Goal: Information Seeking & Learning: Compare options

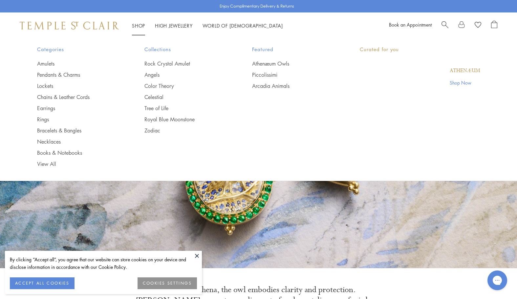
click at [141, 26] on link "Shop Shop" at bounding box center [138, 25] width 13 height 7
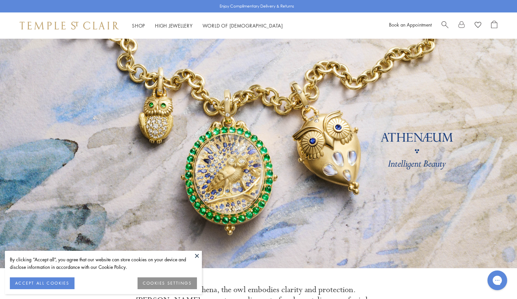
click at [201, 252] on button at bounding box center [197, 256] width 10 height 10
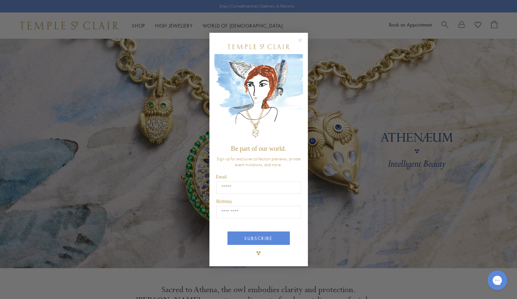
click at [300, 40] on circle "Close dialog" at bounding box center [300, 40] width 8 height 8
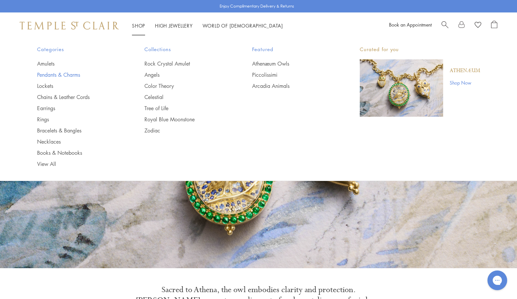
click at [70, 74] on link "Pendants & Charms" at bounding box center [77, 74] width 81 height 7
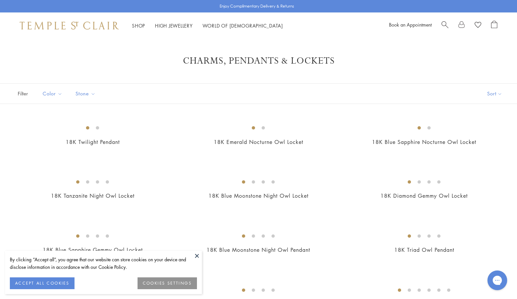
click at [197, 258] on button at bounding box center [197, 256] width 10 height 10
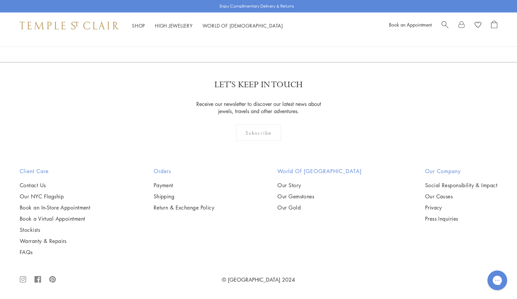
scroll to position [3157, 0]
click at [0, 0] on img at bounding box center [0, 0] width 0 height 0
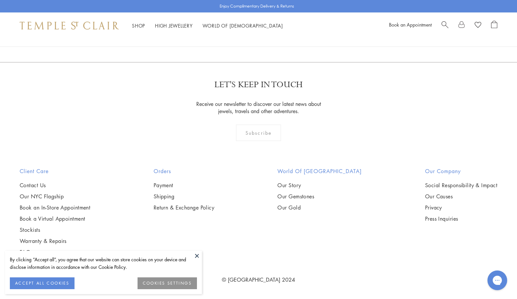
scroll to position [3286, 0]
click at [196, 258] on button at bounding box center [197, 256] width 10 height 10
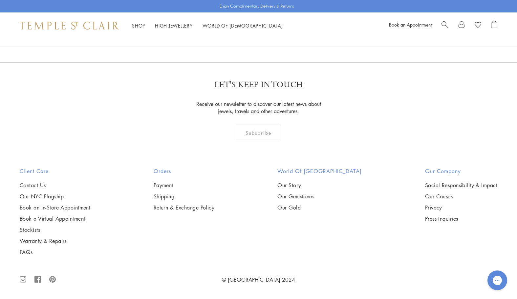
scroll to position [3341, 0]
click at [0, 0] on img at bounding box center [0, 0] width 0 height 0
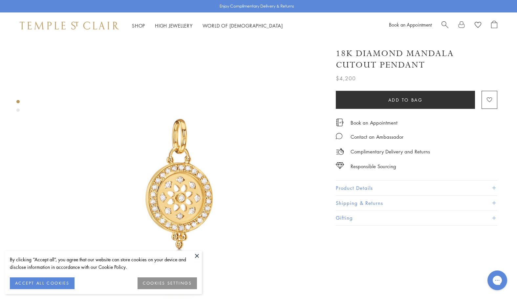
click at [197, 253] on button at bounding box center [197, 256] width 10 height 10
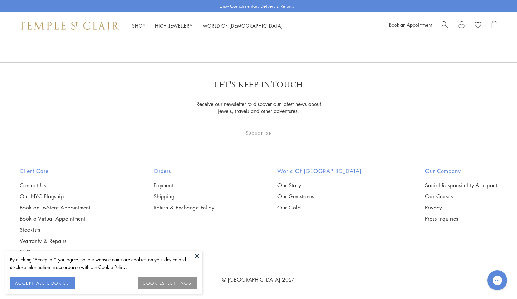
scroll to position [3423, 0]
click at [196, 253] on button at bounding box center [197, 256] width 10 height 10
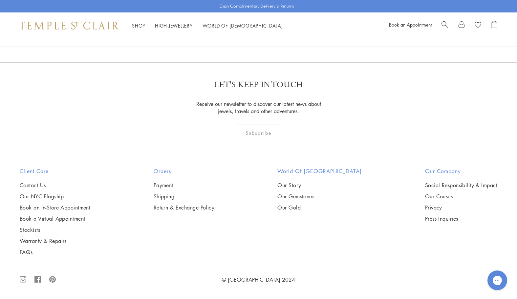
scroll to position [4212, 0]
click at [249, 36] on link "2" at bounding box center [248, 27] width 22 height 18
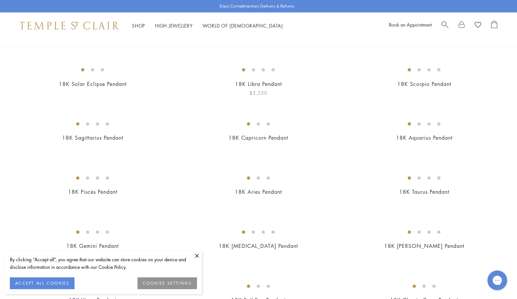
scroll to position [60, 0]
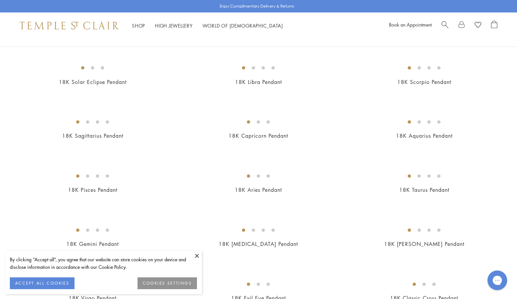
click at [194, 259] on button at bounding box center [197, 256] width 10 height 10
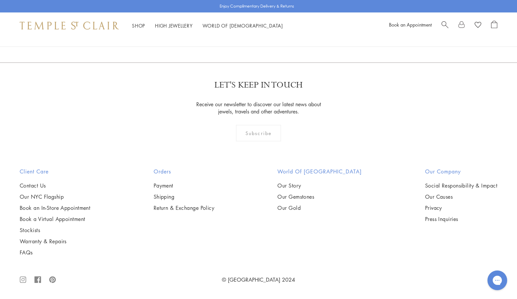
scroll to position [3668, 0]
click at [276, 36] on link "3" at bounding box center [280, 27] width 22 height 18
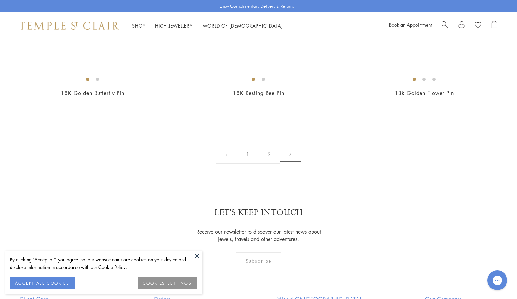
scroll to position [157, 0]
click at [196, 255] on button at bounding box center [197, 256] width 10 height 10
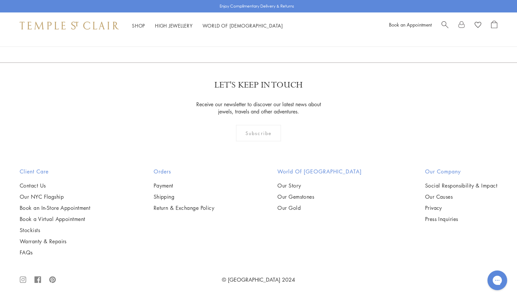
scroll to position [540, 0]
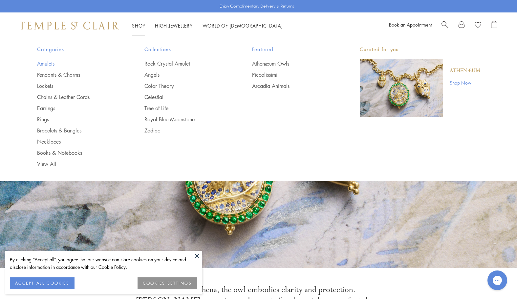
click at [50, 62] on link "Amulets" at bounding box center [77, 63] width 81 height 7
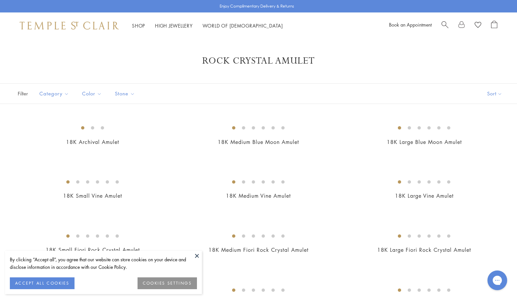
click at [199, 258] on button at bounding box center [197, 256] width 10 height 10
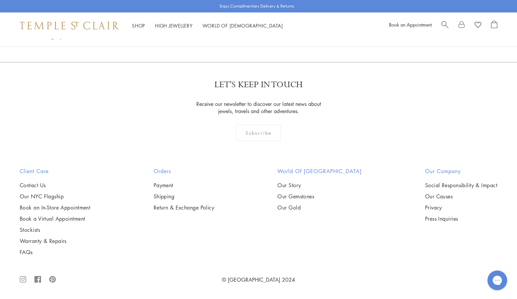
scroll to position [1748, 0]
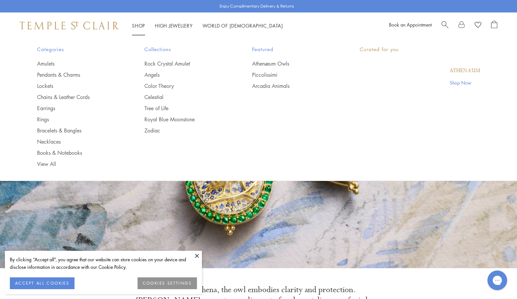
click at [137, 25] on link "Shop Shop" at bounding box center [138, 25] width 13 height 7
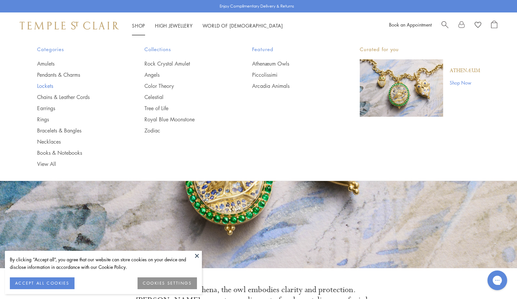
click at [38, 87] on link "Lockets" at bounding box center [77, 85] width 81 height 7
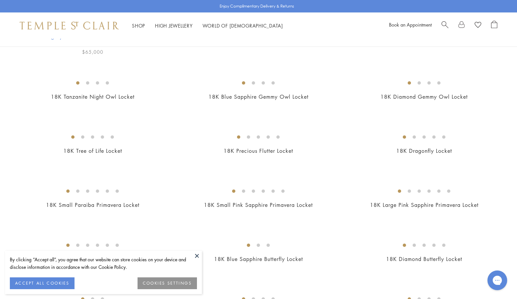
scroll to position [106, 0]
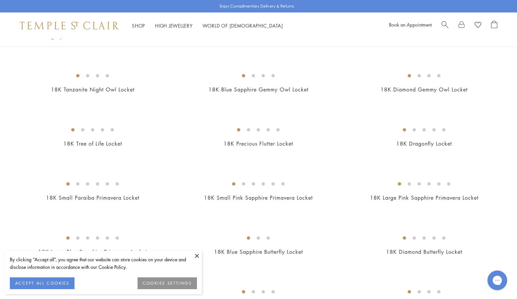
click at [196, 255] on button at bounding box center [197, 256] width 10 height 10
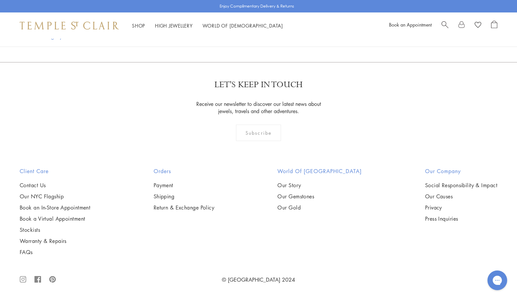
scroll to position [1256, 0]
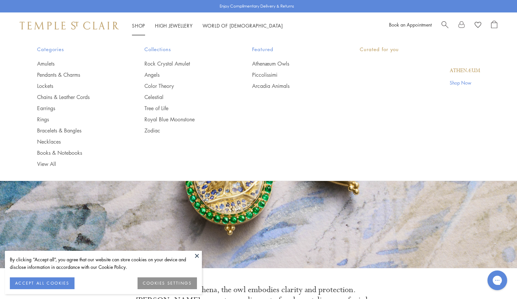
click at [143, 26] on link "Shop Shop" at bounding box center [138, 25] width 13 height 7
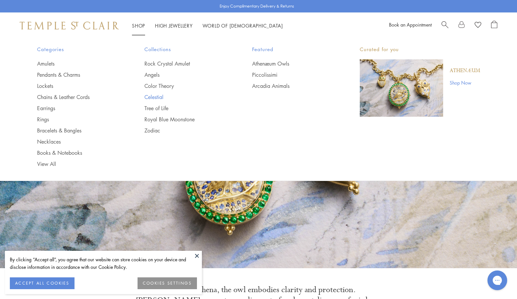
click at [162, 97] on link "Celestial" at bounding box center [184, 96] width 81 height 7
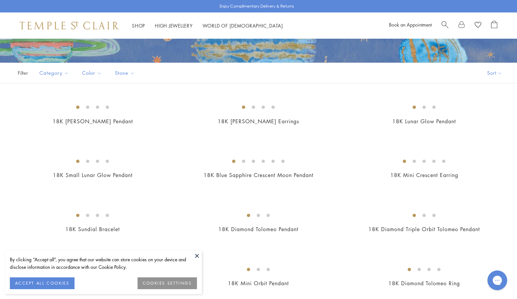
scroll to position [109, 0]
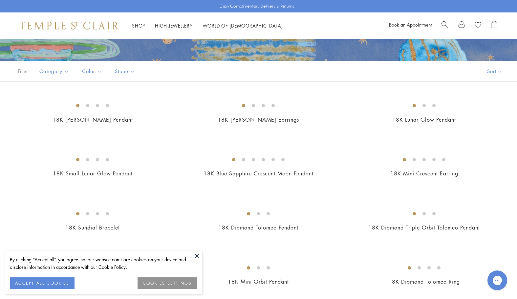
click at [194, 258] on button at bounding box center [197, 256] width 10 height 10
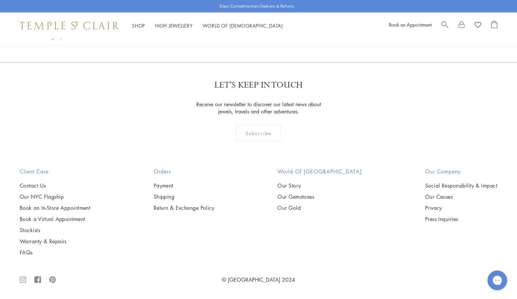
scroll to position [3352, 0]
click at [248, 36] on link "2" at bounding box center [248, 27] width 22 height 18
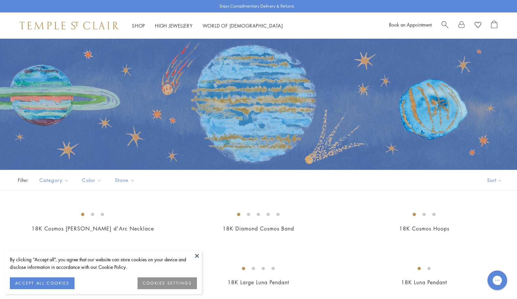
scroll to position [0, 0]
click at [198, 259] on button at bounding box center [197, 256] width 10 height 10
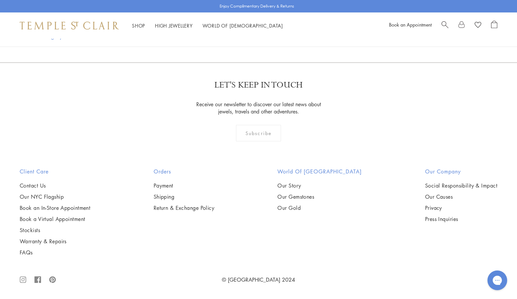
scroll to position [1285, 0]
click at [0, 0] on img at bounding box center [0, 0] width 0 height 0
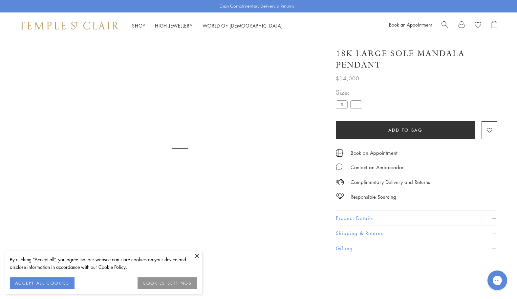
scroll to position [39, 0]
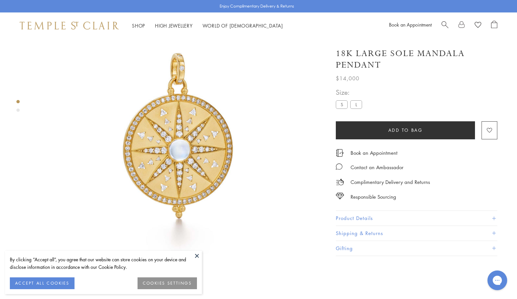
click at [197, 255] on button at bounding box center [197, 256] width 10 height 10
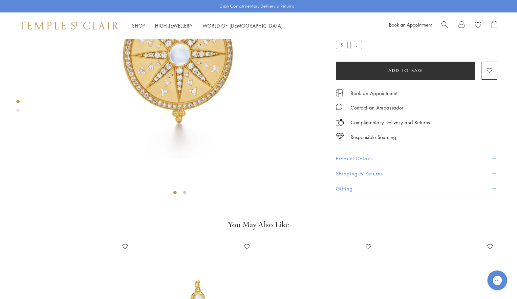
scroll to position [62, 0]
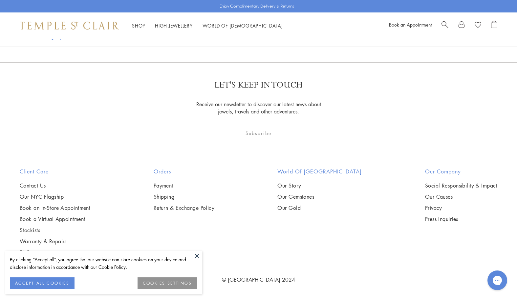
scroll to position [1448, 0]
click at [194, 261] on div "By clicking “Accept all”, you agree that our website can store cookies on your …" at bounding box center [103, 263] width 187 height 15
click at [195, 256] on button at bounding box center [197, 256] width 10 height 10
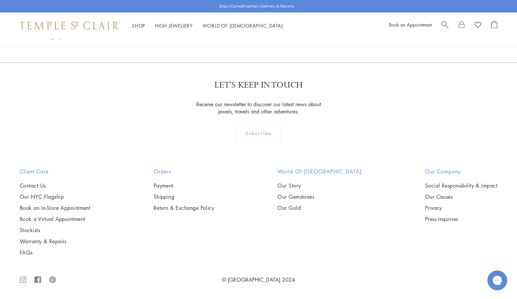
scroll to position [2253, 0]
click at [0, 0] on img at bounding box center [0, 0] width 0 height 0
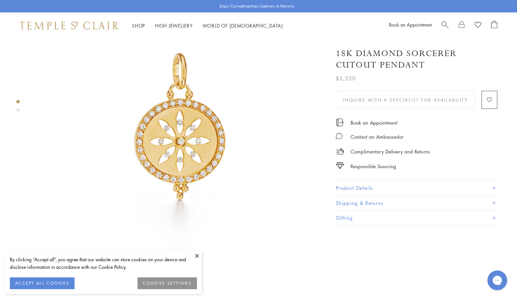
scroll to position [66, 0]
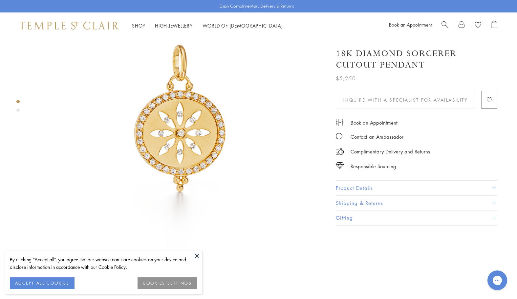
click at [198, 253] on button at bounding box center [197, 256] width 10 height 10
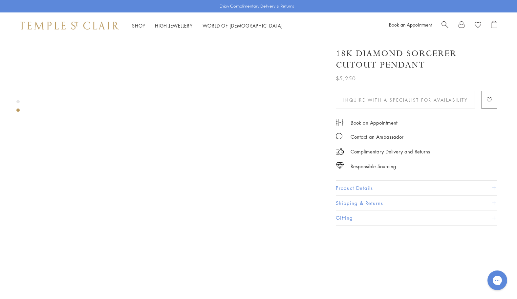
scroll to position [315, 0]
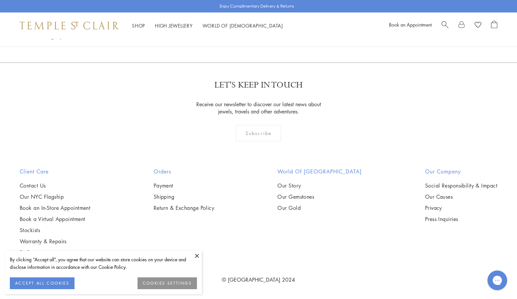
click at [195, 258] on button at bounding box center [197, 256] width 10 height 10
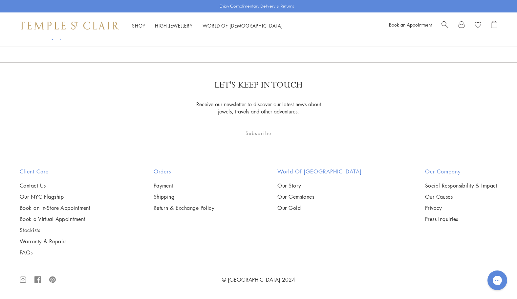
scroll to position [2896, 0]
